Goal: Information Seeking & Learning: Learn about a topic

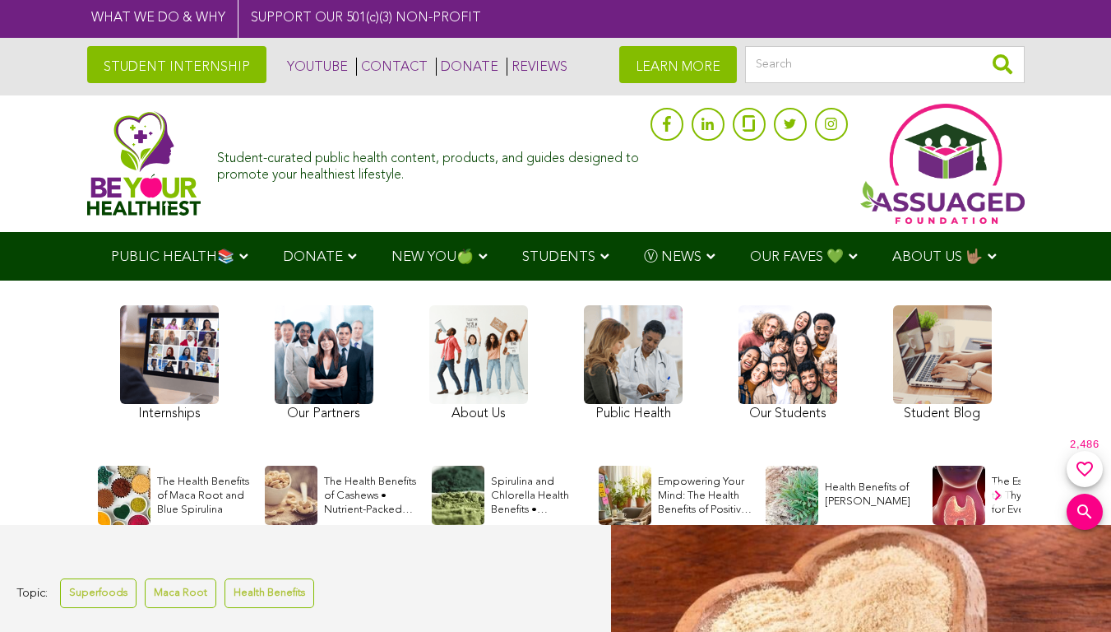
click at [721, 483] on div "Empowering Your Mind: The Health Benefits of Positive Affirma..." at bounding box center [679, 494] width 160 height 59
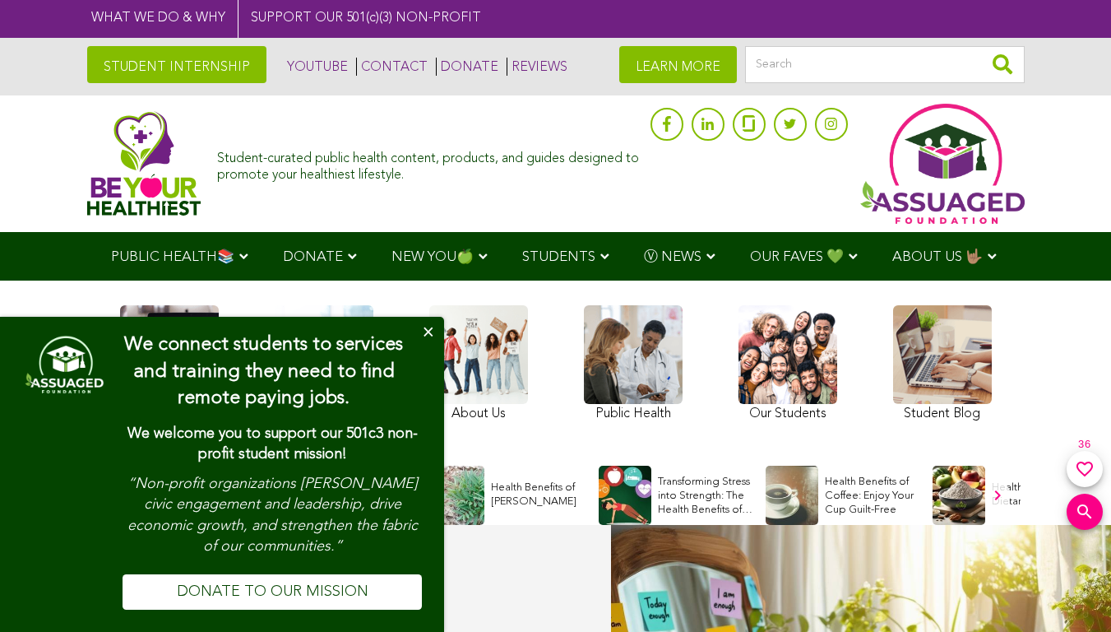
scroll to position [4660, 0]
